Goal: Information Seeking & Learning: Learn about a topic

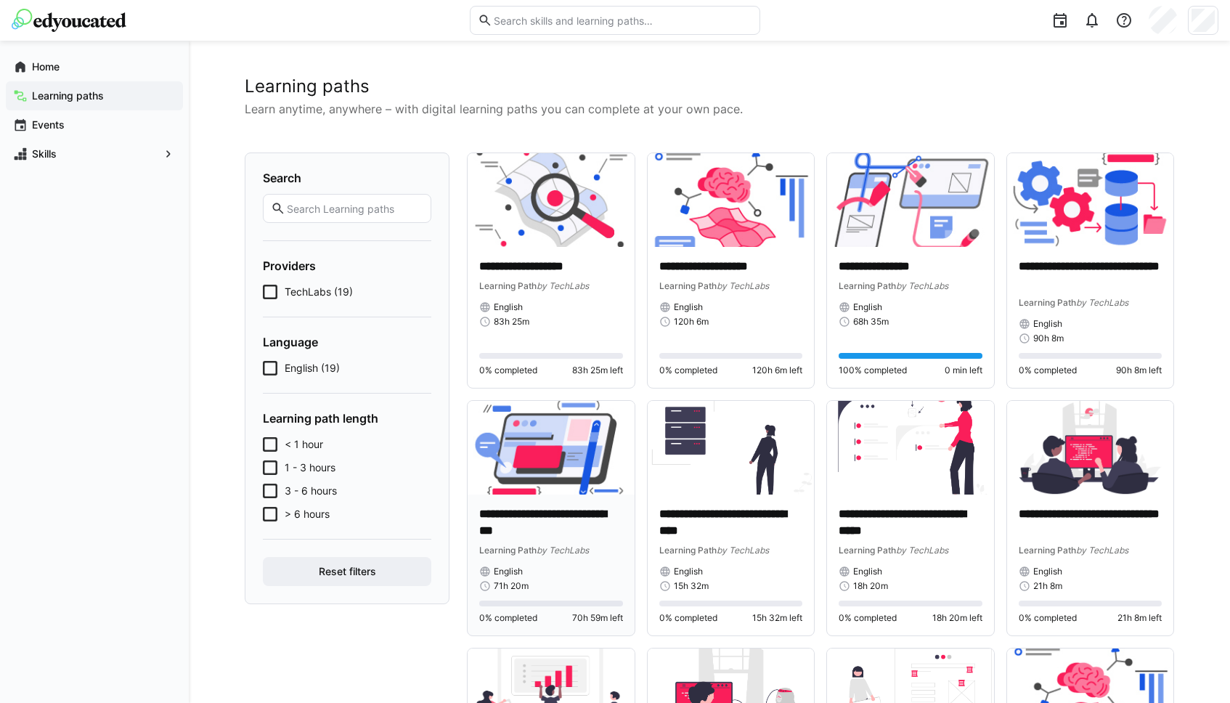
click at [595, 442] on img at bounding box center [551, 448] width 167 height 94
click at [113, 104] on div "Learning paths" at bounding box center [94, 95] width 177 height 29
click at [72, 70] on span "Home" at bounding box center [103, 67] width 146 height 15
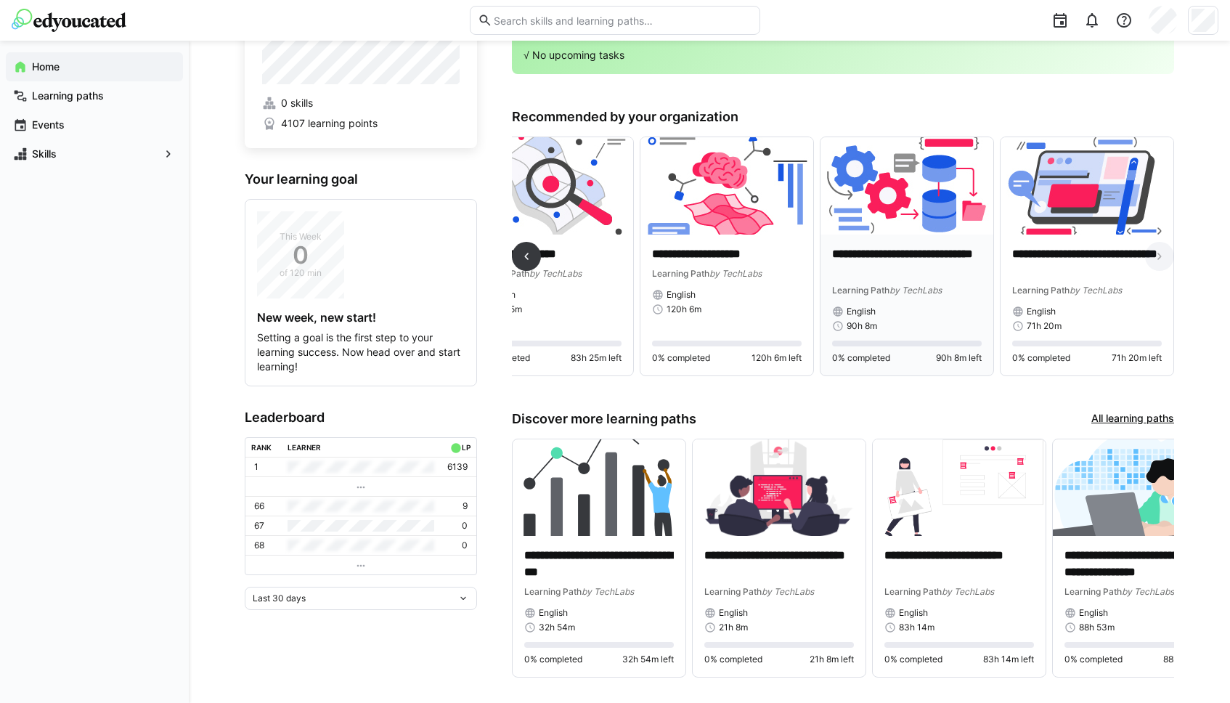
scroll to position [70, 0]
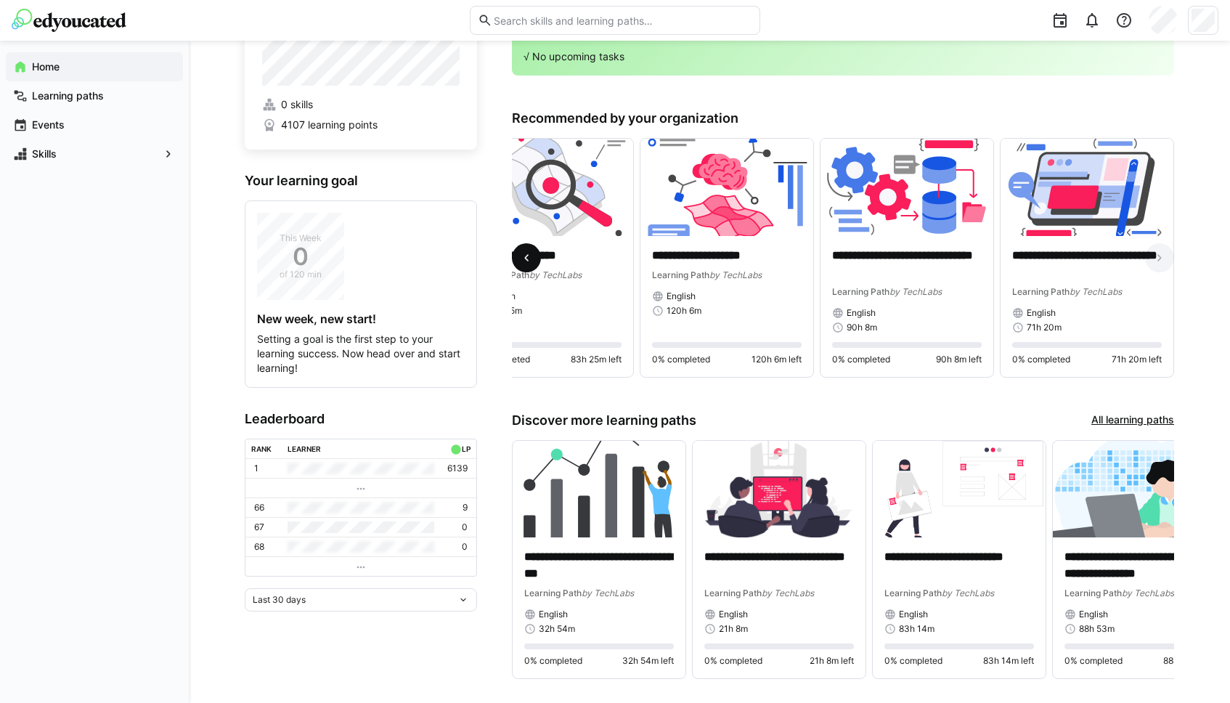
click at [532, 246] on span at bounding box center [526, 257] width 29 height 29
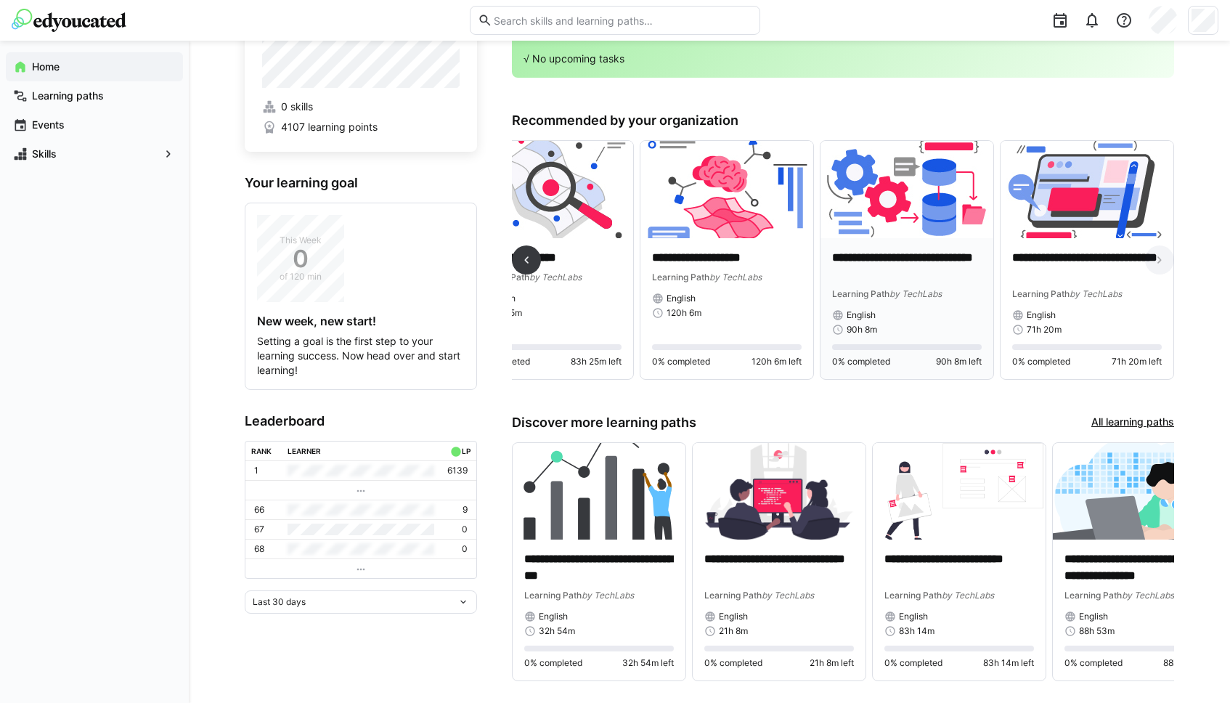
scroll to position [62, 0]
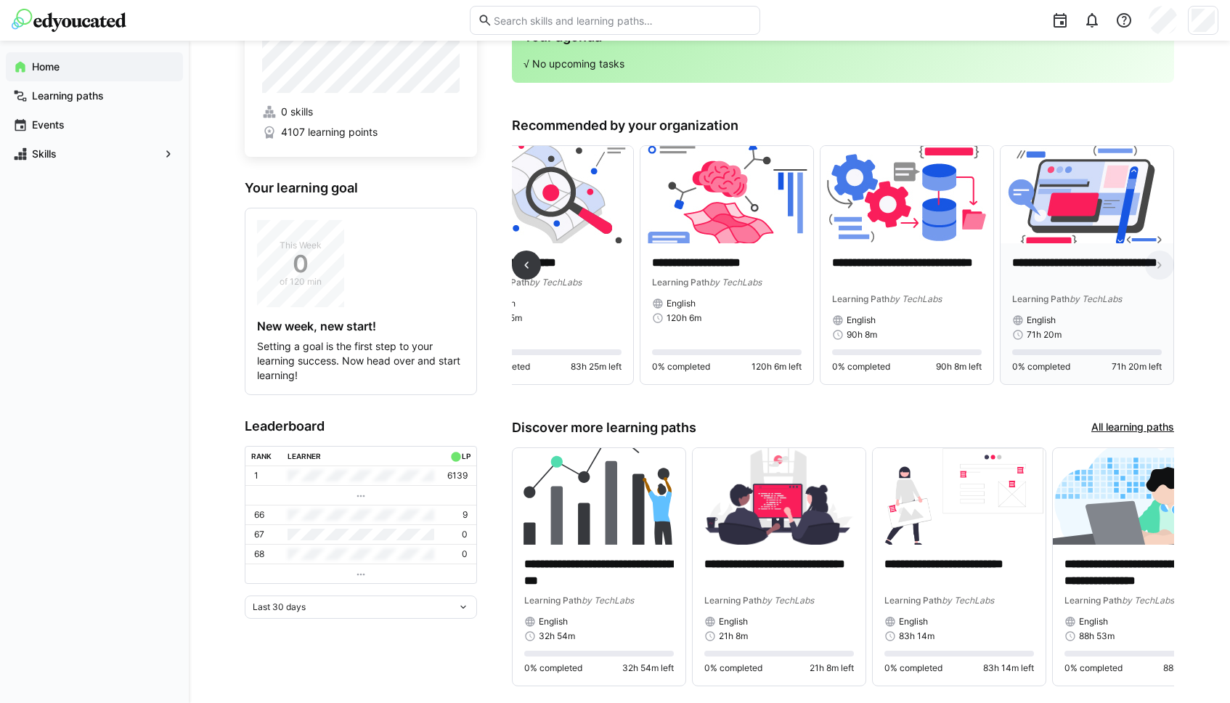
click at [1068, 250] on div "**********" at bounding box center [1087, 313] width 173 height 141
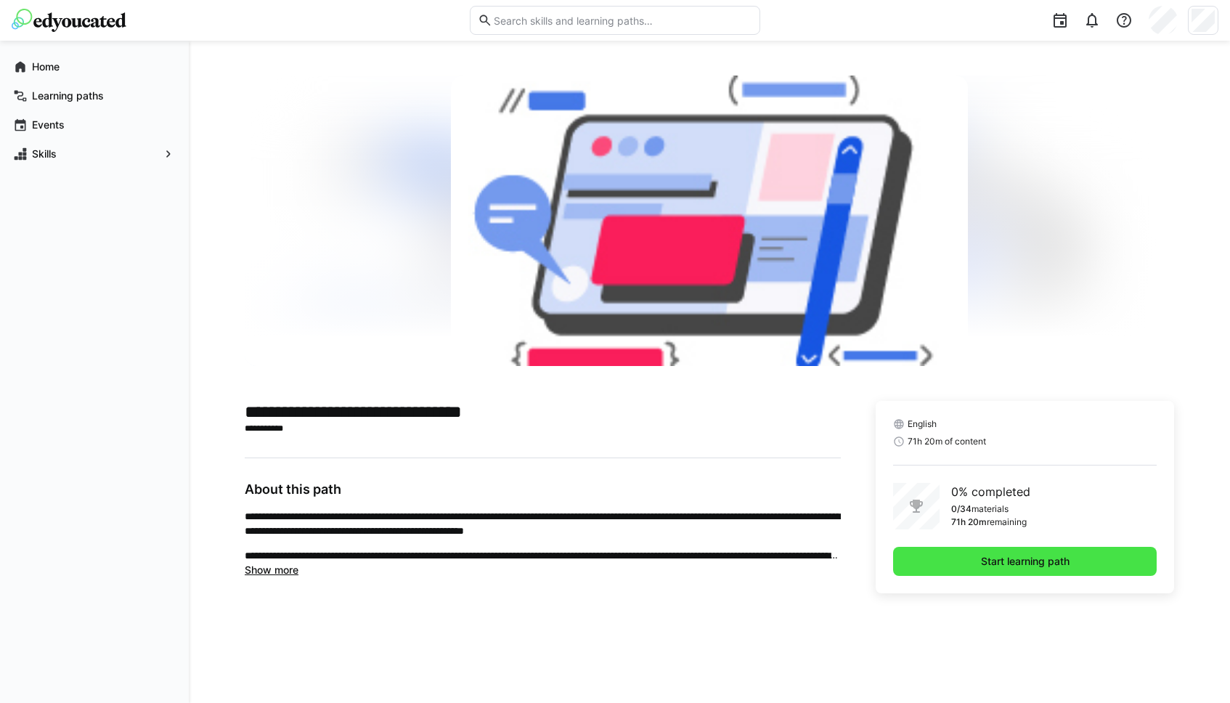
click at [958, 562] on span "Start learning path" at bounding box center [1025, 561] width 264 height 29
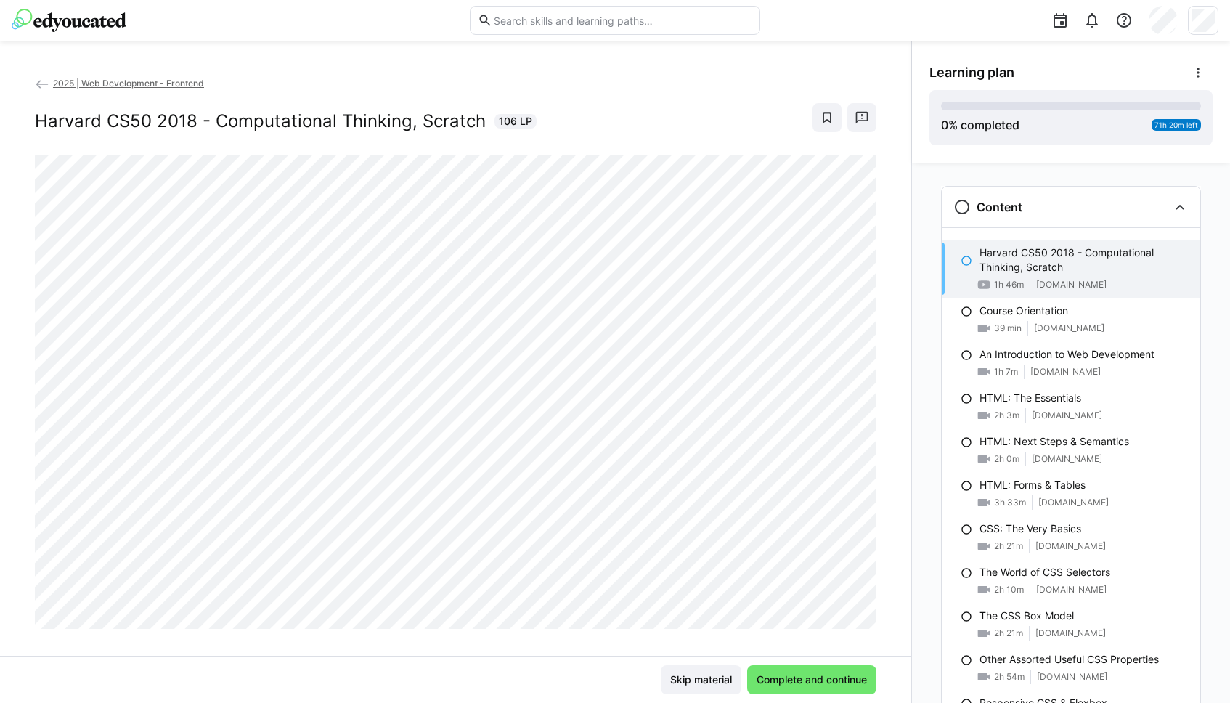
click at [90, 75] on div "2025 | Web Development - Frontend Harvard CS50 2018 - Computational Thinking, S…" at bounding box center [456, 372] width 912 height 662
click at [91, 83] on span "2025 | Web Development - Frontend" at bounding box center [128, 83] width 151 height 11
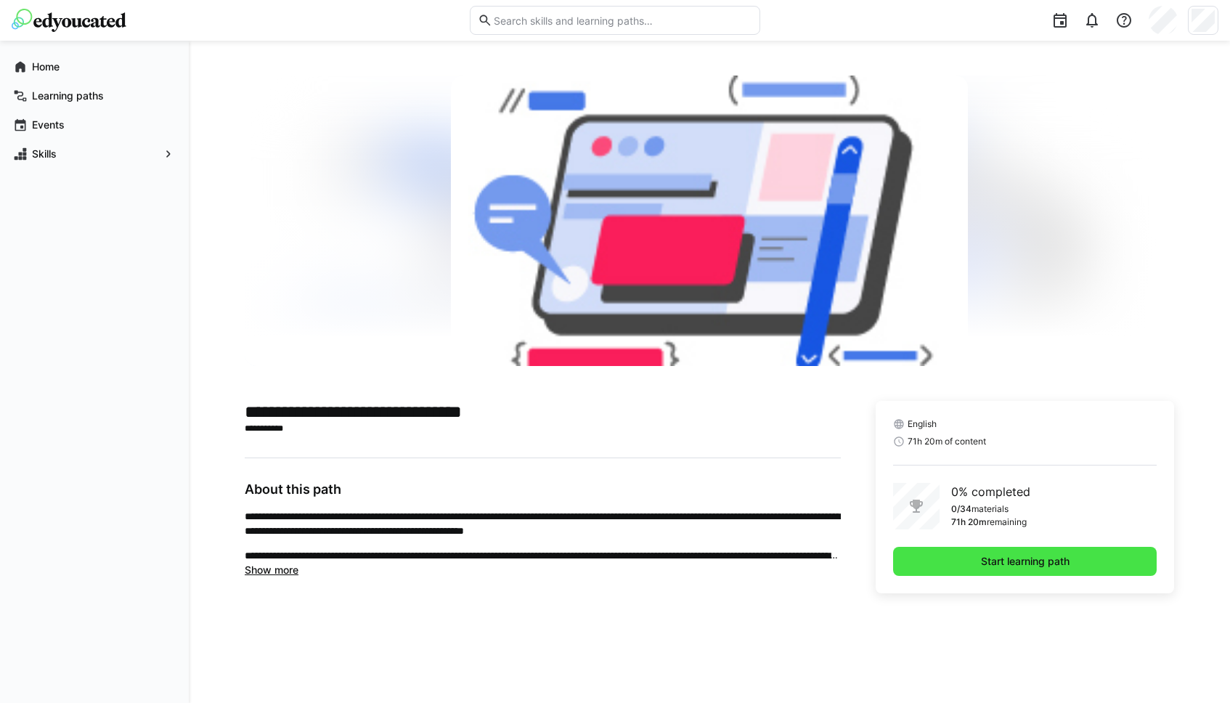
click at [965, 559] on span "Start learning path" at bounding box center [1025, 561] width 264 height 29
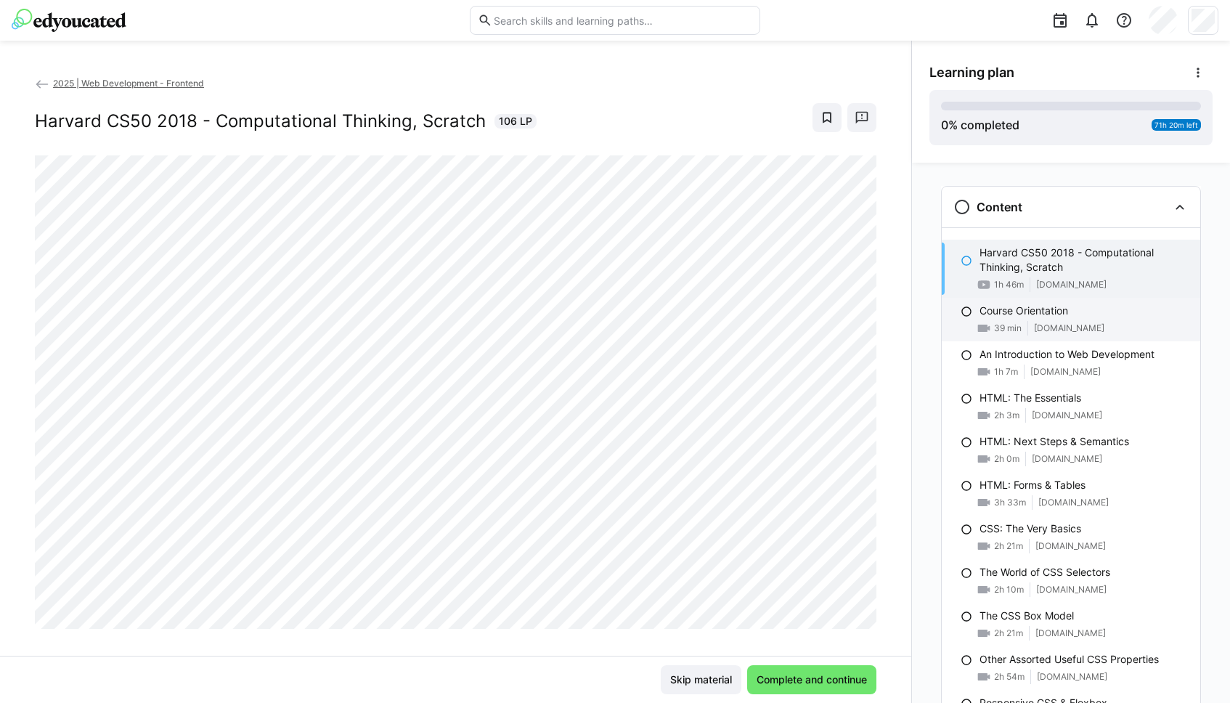
click at [1013, 322] on span "39 min" at bounding box center [1008, 328] width 28 height 12
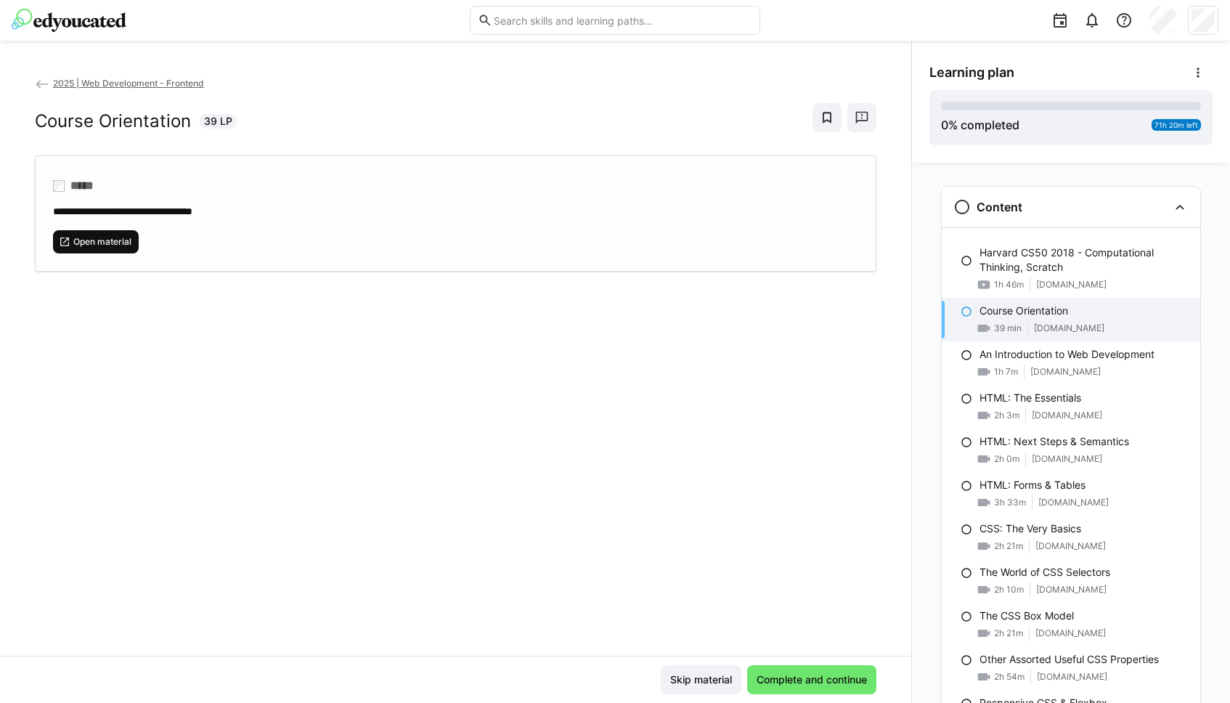
click at [121, 245] on span "Open material" at bounding box center [102, 242] width 61 height 12
click at [163, 82] on span "2025 | Web Development - Frontend" at bounding box center [128, 83] width 151 height 11
